Goal: Task Accomplishment & Management: Manage account settings

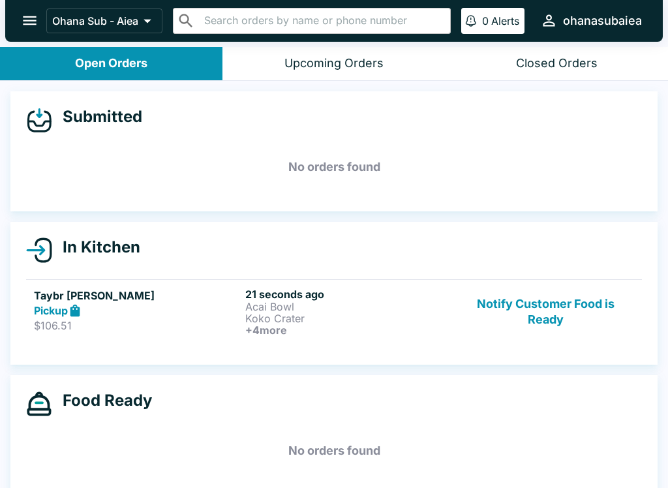
click at [496, 300] on button "Notify Customer Food is Ready" at bounding box center [545, 312] width 177 height 48
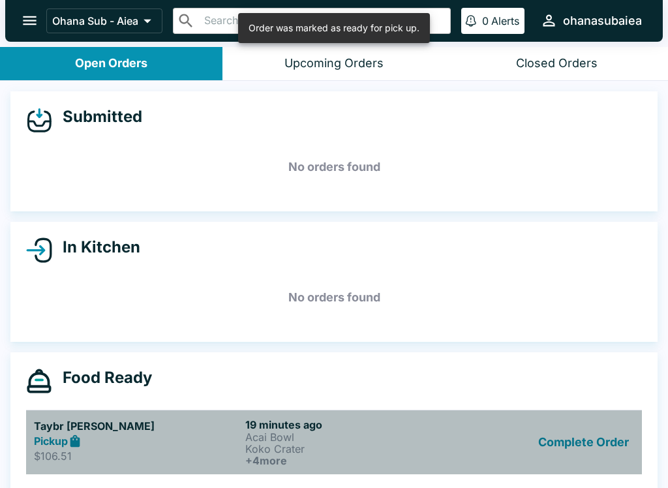
click at [58, 430] on h5 "Taybr [PERSON_NAME]" at bounding box center [137, 426] width 206 height 16
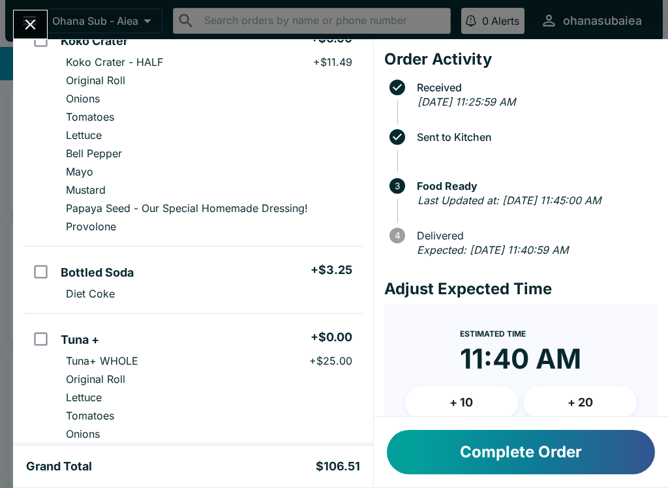
scroll to position [419, 0]
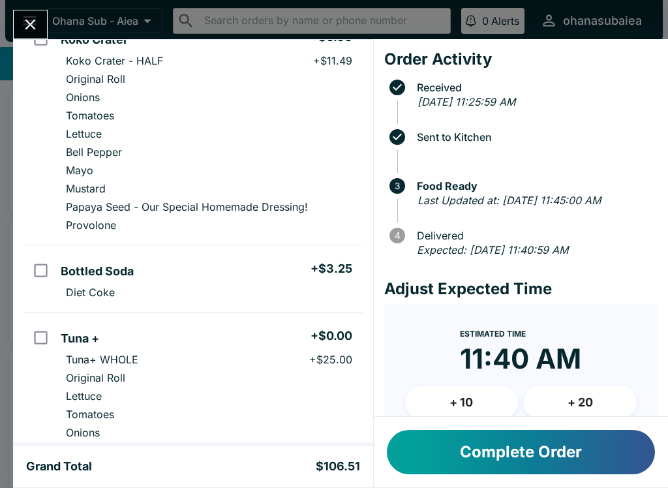
click at [33, 267] on input "orders table" at bounding box center [40, 270] width 29 height 29
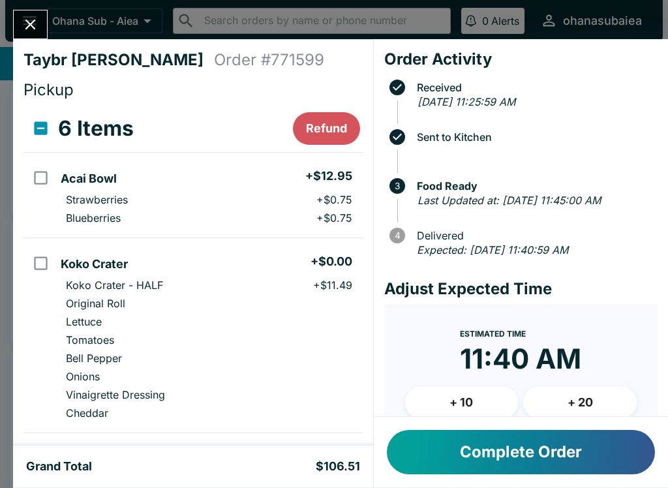
scroll to position [0, 0]
click at [344, 123] on button "Refund" at bounding box center [326, 128] width 67 height 33
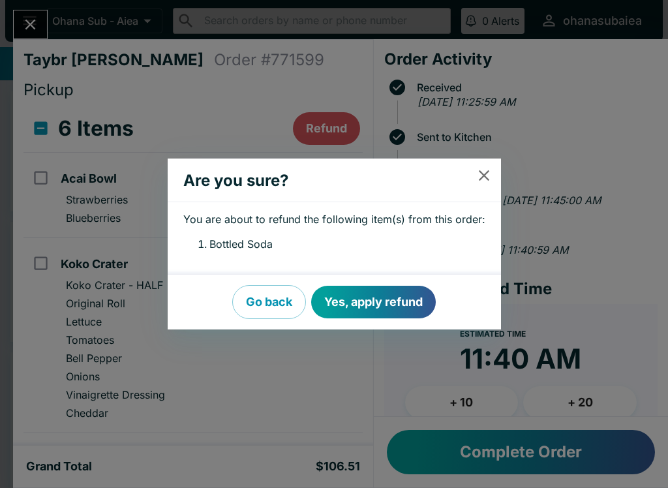
click at [382, 298] on button "Yes, apply refund" at bounding box center [373, 302] width 125 height 33
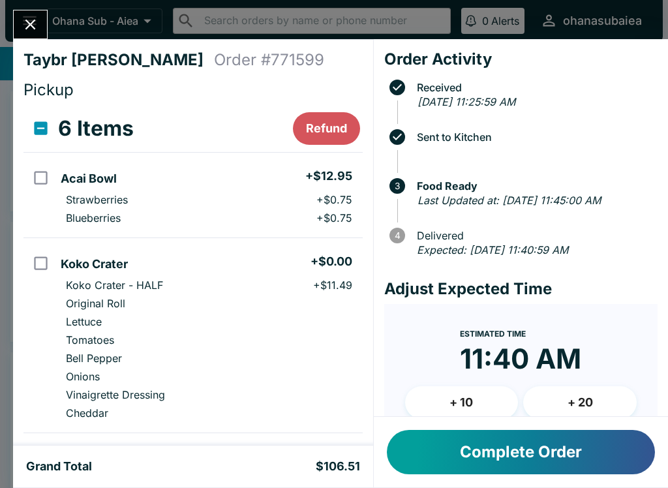
checkbox input "false"
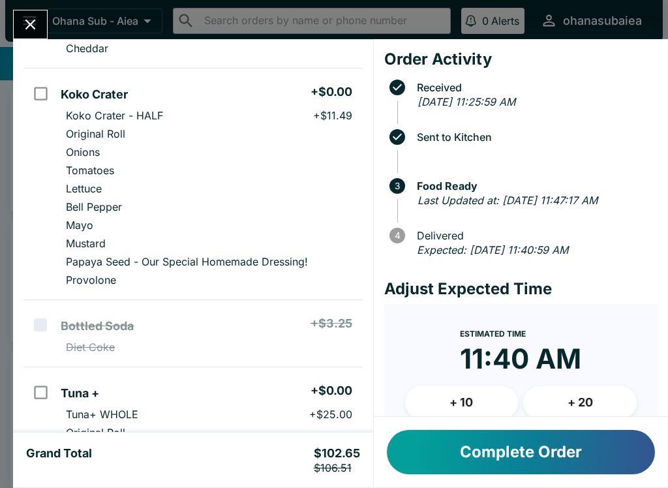
scroll to position [381, 0]
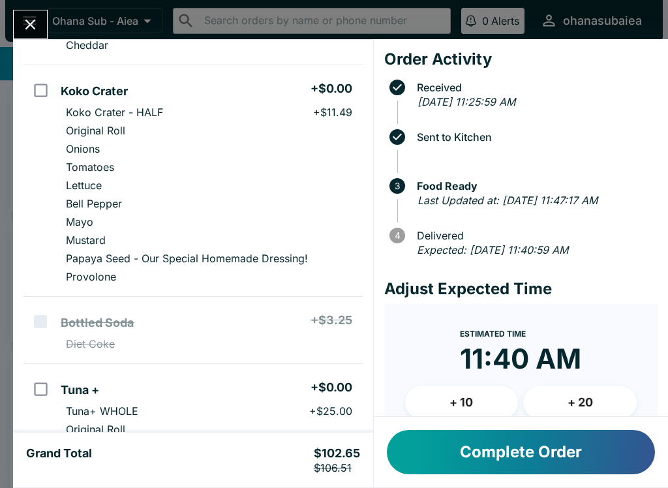
click at [44, 20] on button "Close" at bounding box center [30, 24] width 33 height 28
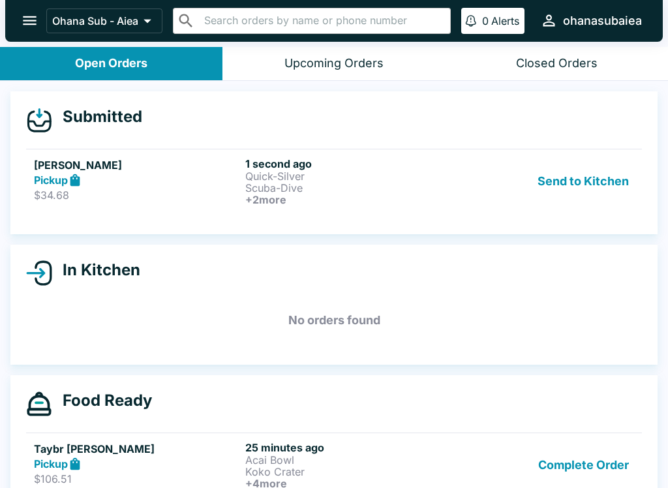
click at [595, 182] on button "Send to Kitchen" at bounding box center [583, 181] width 102 height 48
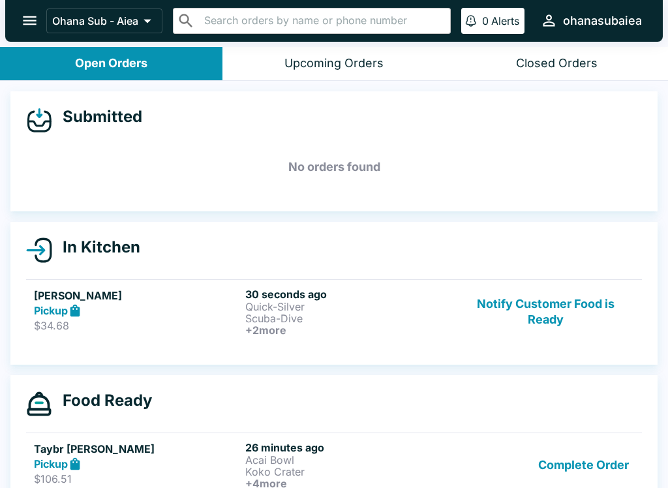
click at [549, 321] on button "Notify Customer Food is Ready" at bounding box center [545, 312] width 177 height 48
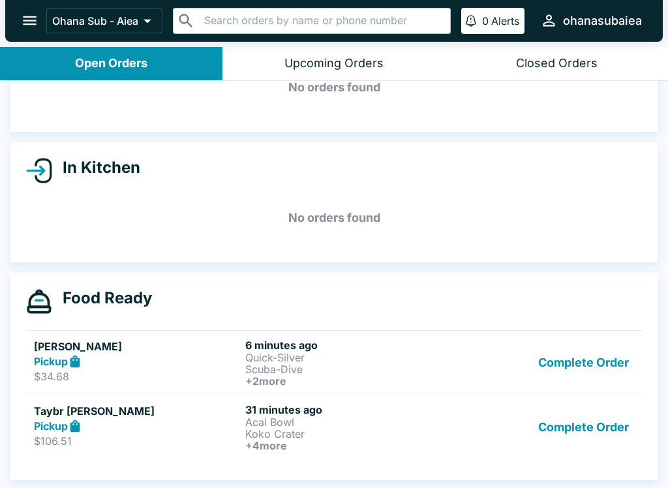
scroll to position [80, 0]
click at [596, 432] on button "Complete Order" at bounding box center [583, 427] width 101 height 48
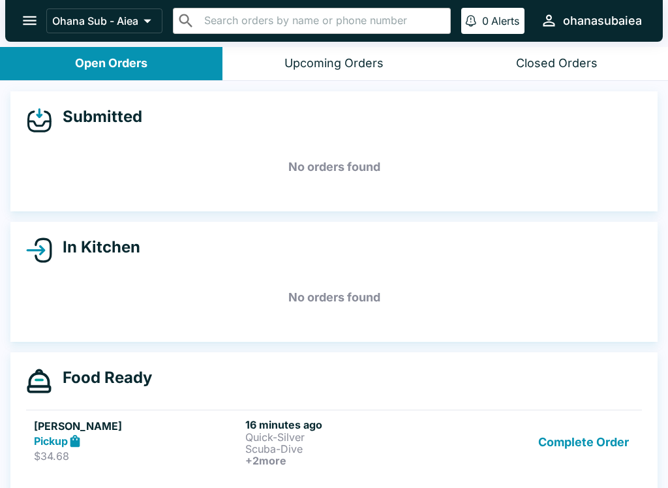
scroll to position [0, 0]
click at [580, 436] on button "Complete Order" at bounding box center [583, 442] width 101 height 48
